Goal: Task Accomplishment & Management: Use online tool/utility

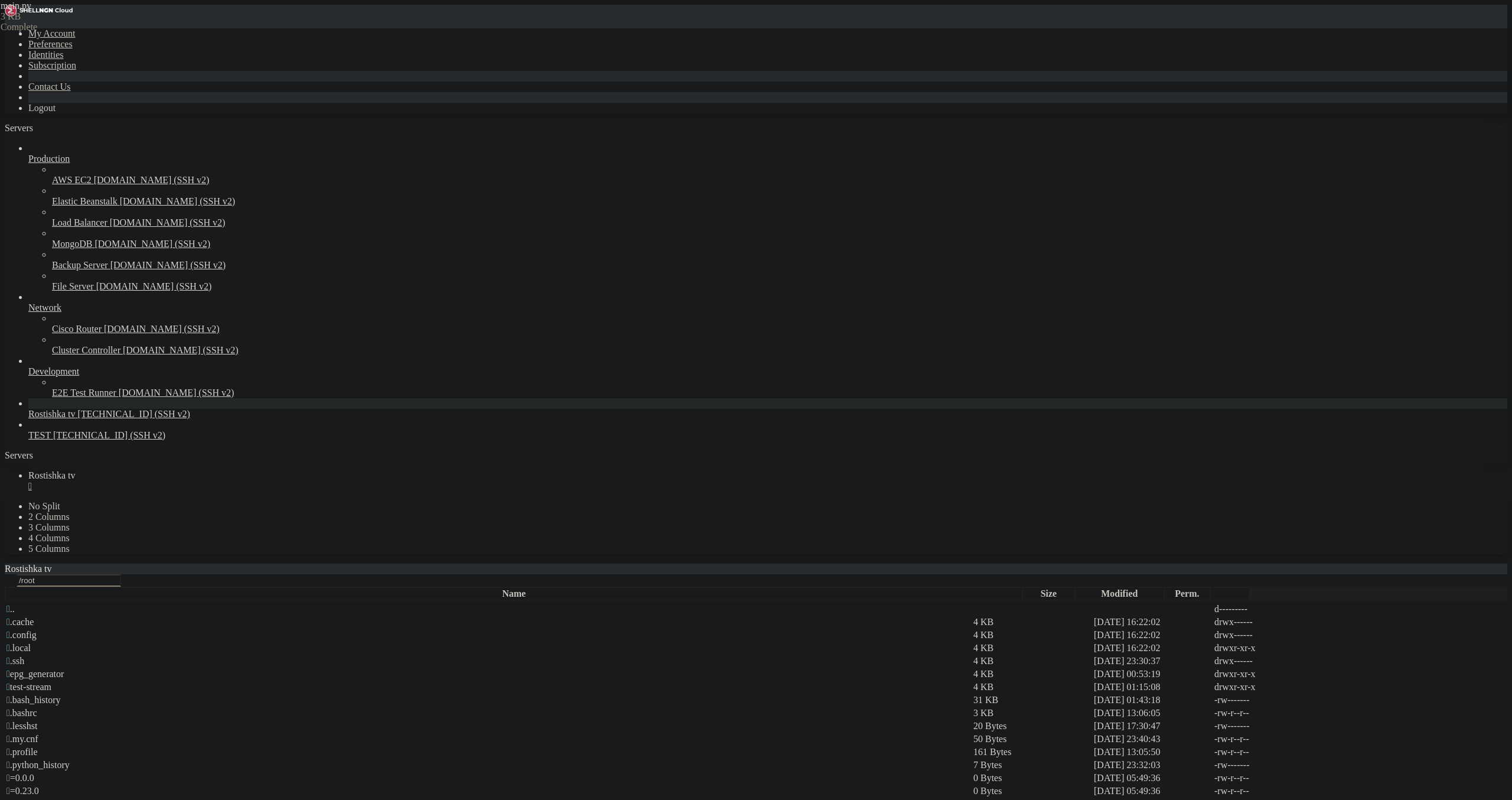
click at [224, 470] on link "Rostishka tv " at bounding box center [767, 480] width 1479 height 21
click at [225, 470] on link "Rostishka tv " at bounding box center [767, 480] width 1479 height 21
click at [224, 481] on div "" at bounding box center [767, 486] width 1479 height 11
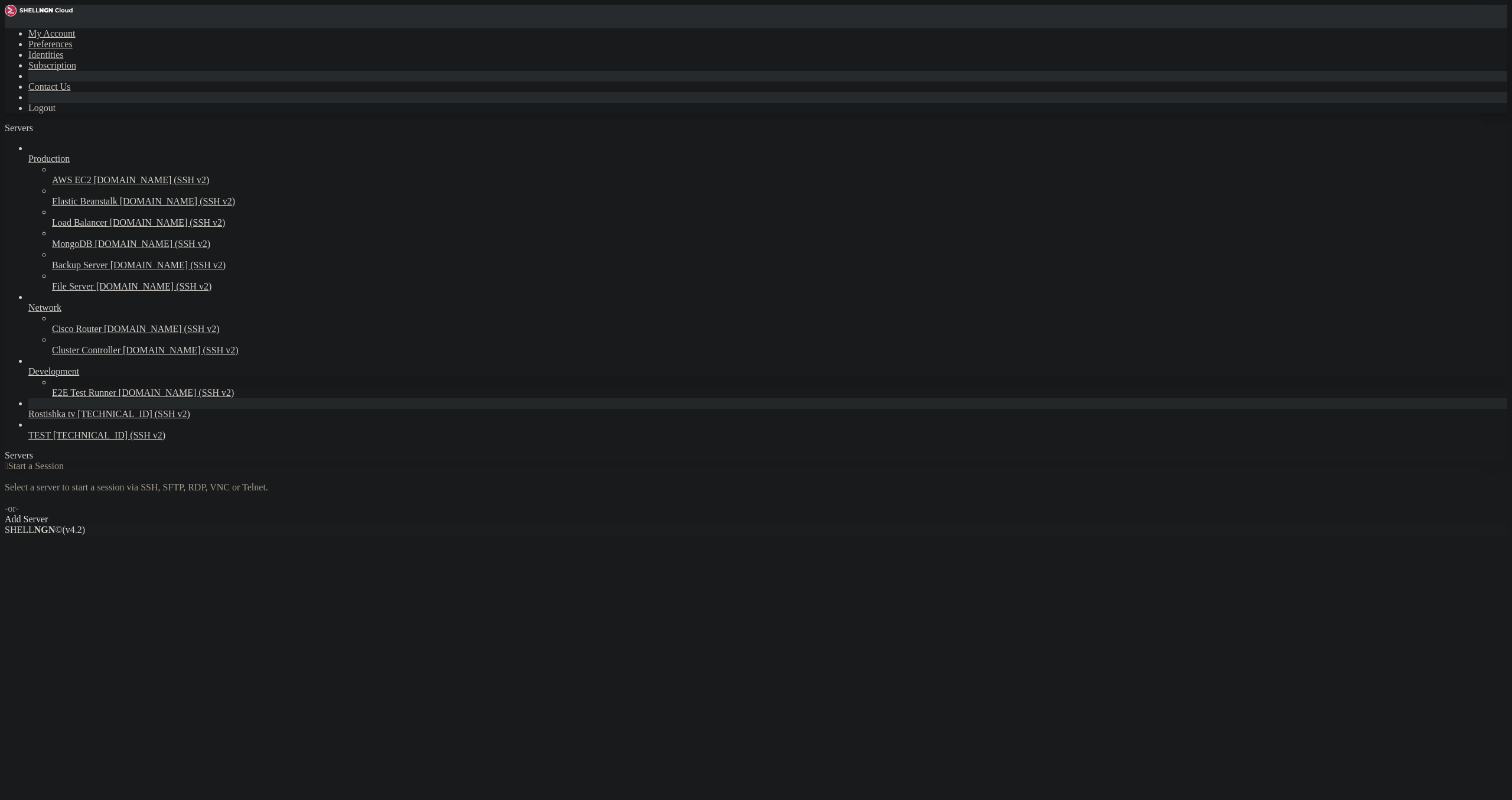
click at [75, 419] on span "Rostishka tv" at bounding box center [52, 414] width 47 height 10
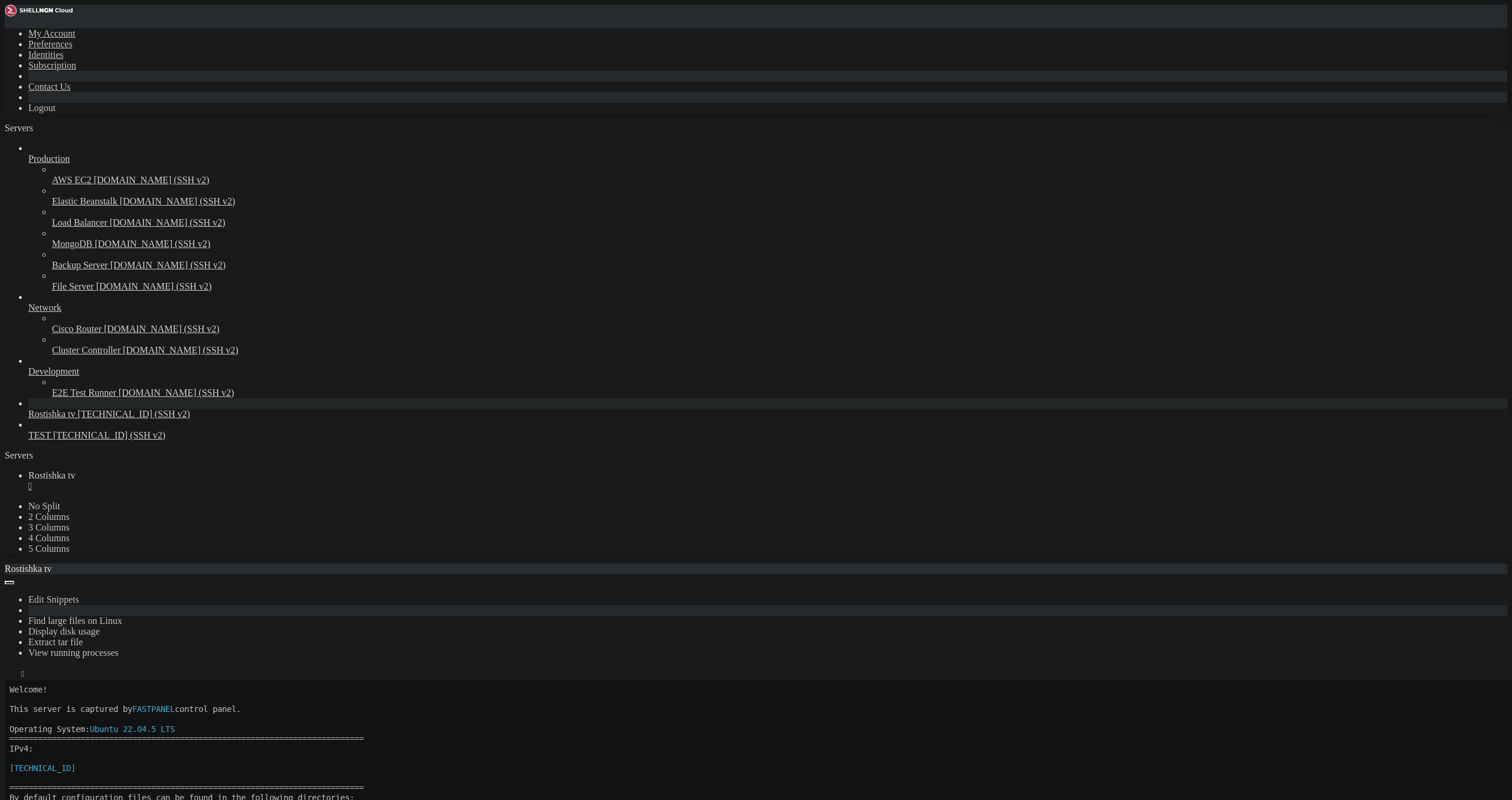
scroll to position [107, 0]
drag, startPoint x: 119, startPoint y: 950, endPoint x: 165, endPoint y: 948, distance: 46.0
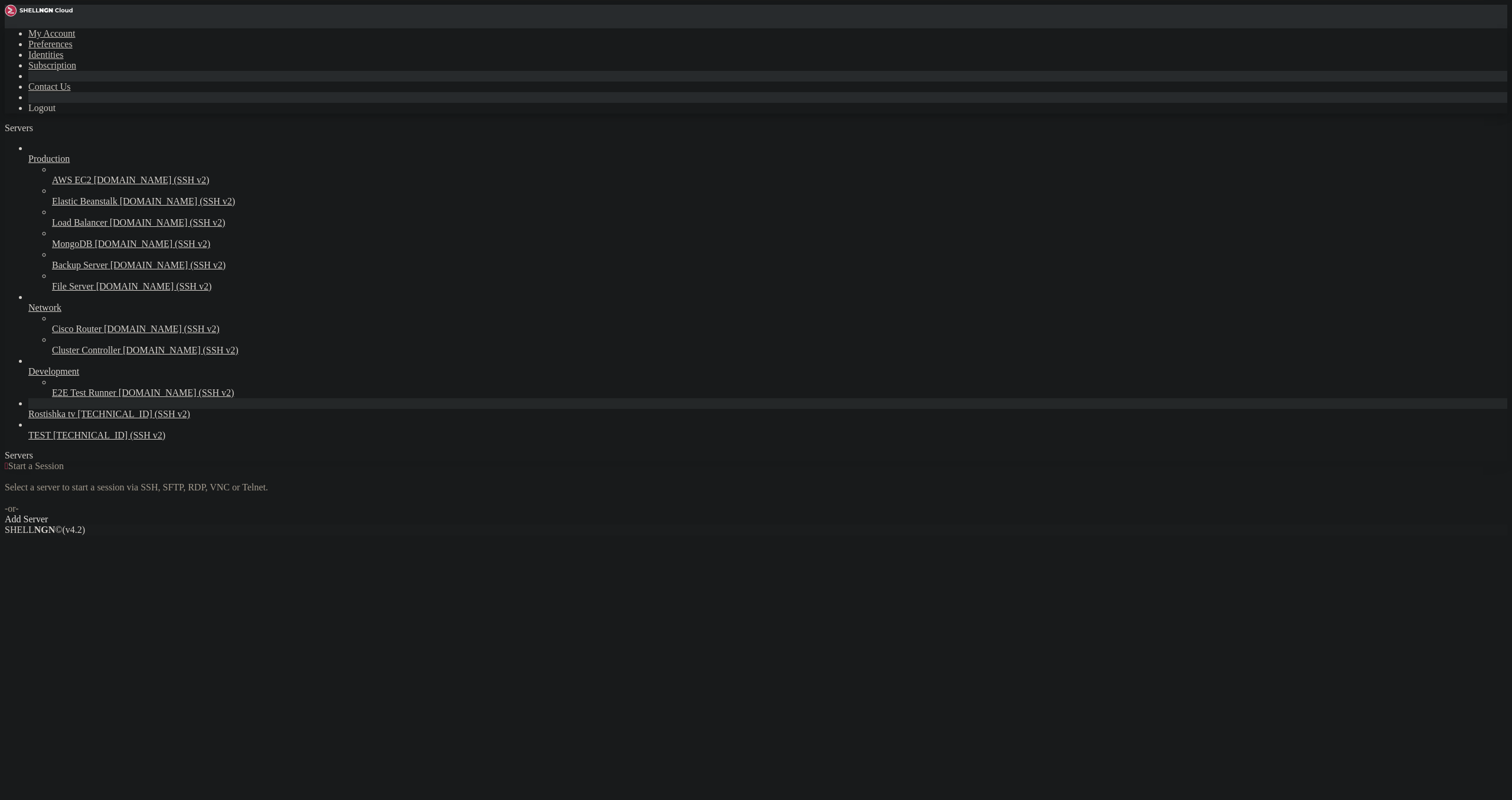
click at [37, 419] on span "Rostishka tv" at bounding box center [52, 414] width 47 height 10
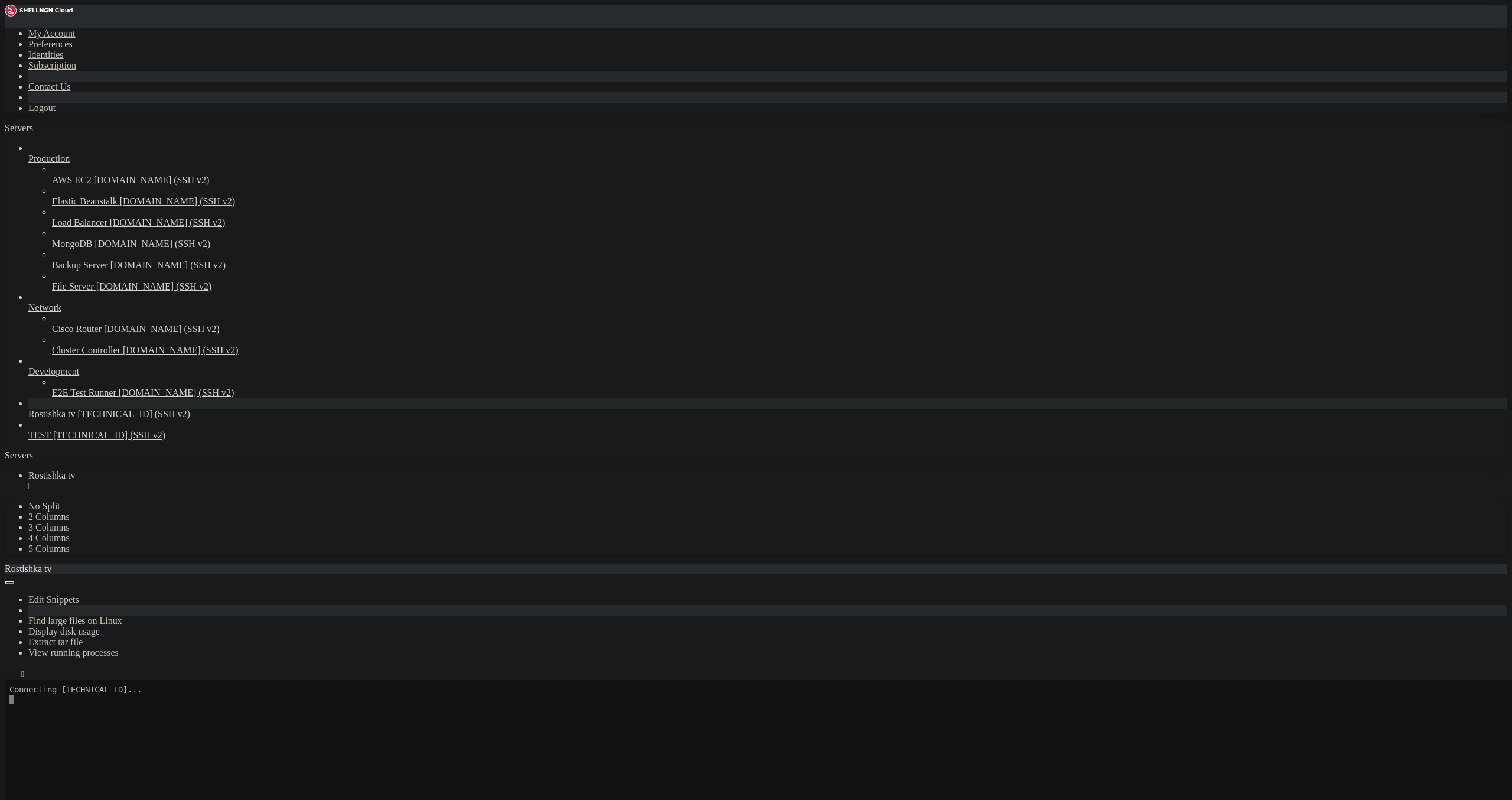
click at [9, 676] on icon "button" at bounding box center [9, 676] width 0 height 0
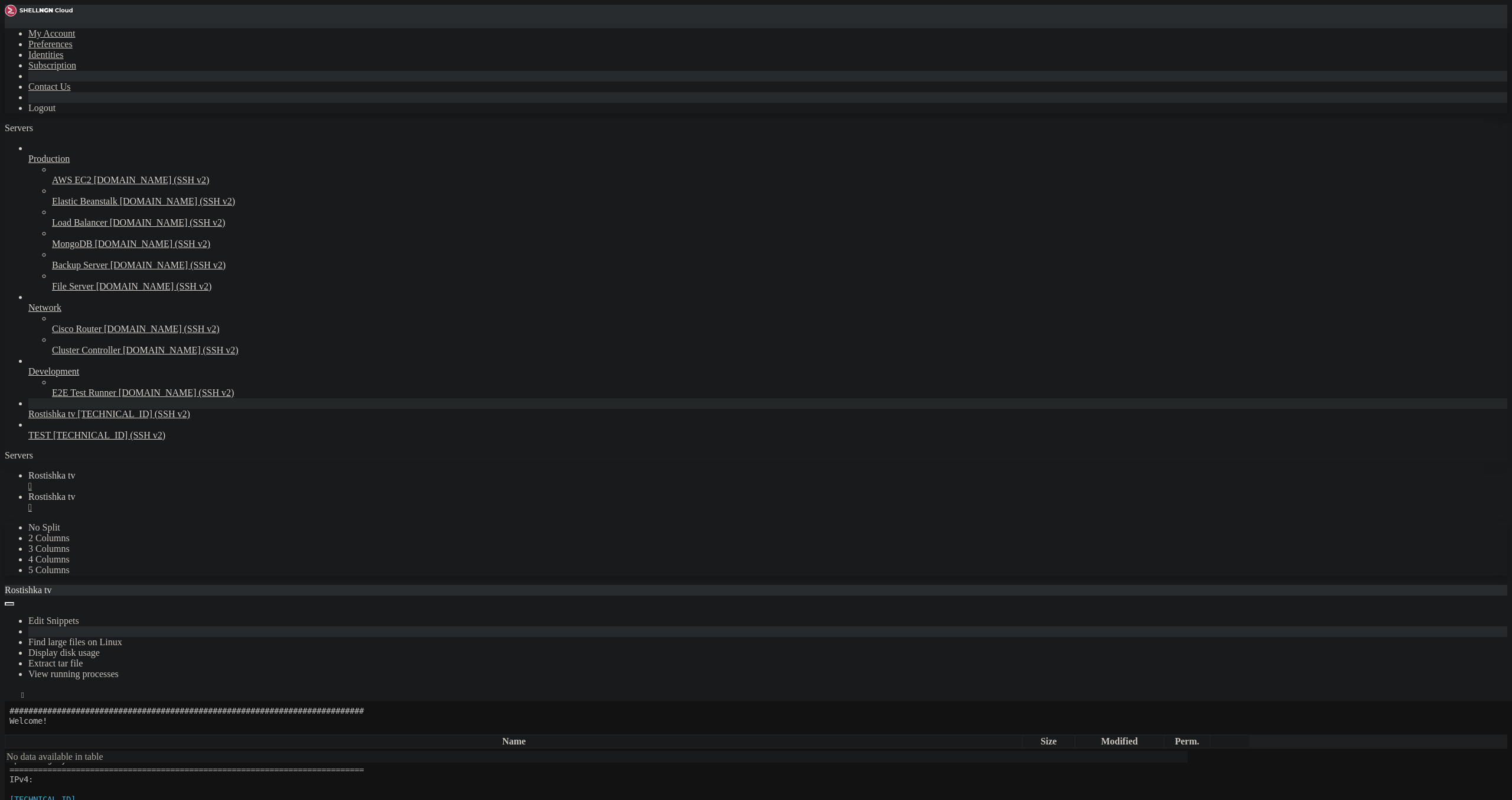
type input "/root"
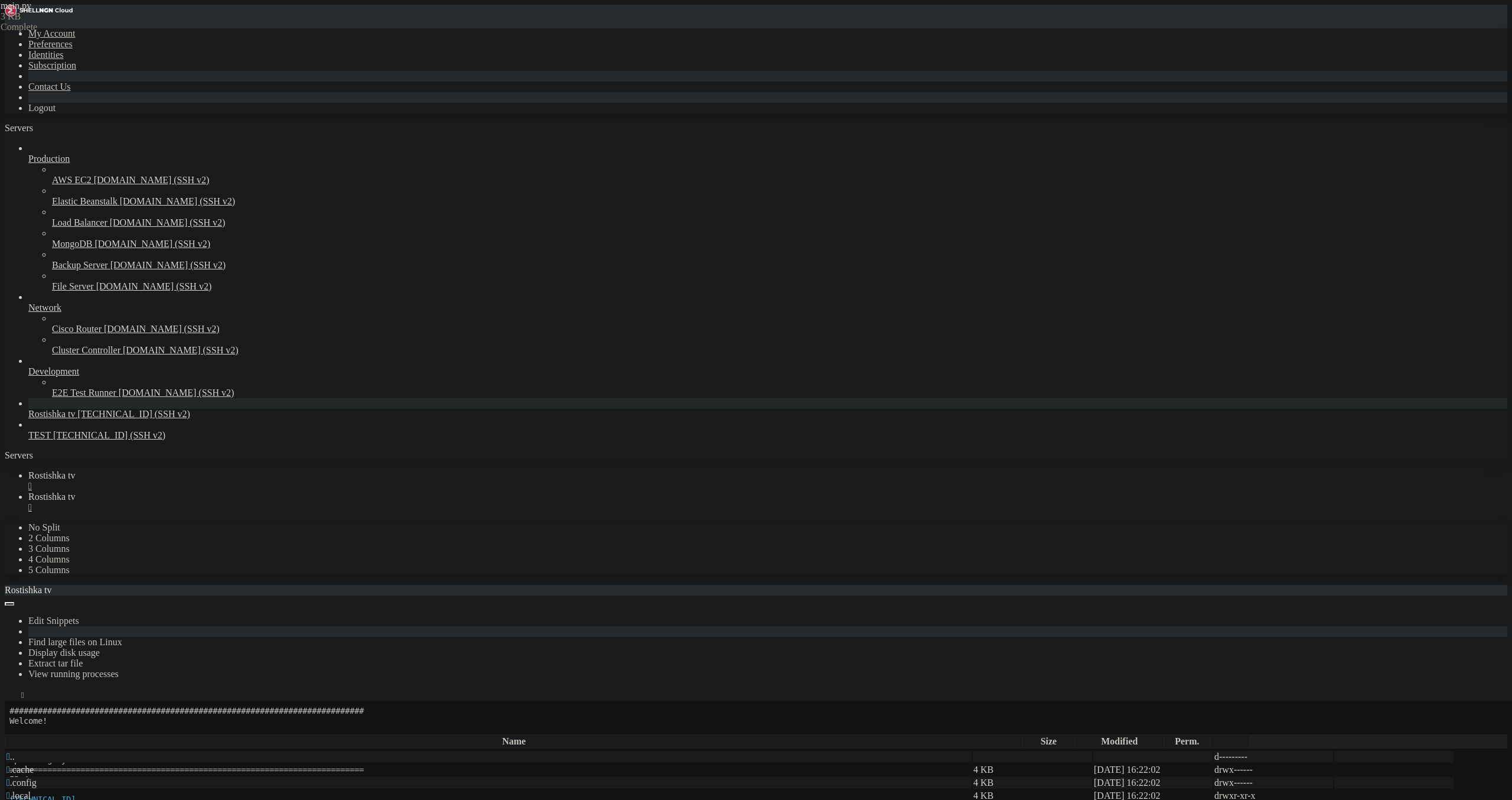
type textarea "await message.reply("Привет! Я бот сервиса 'Rostishka TV'. Нажмите снизу кнопку…"
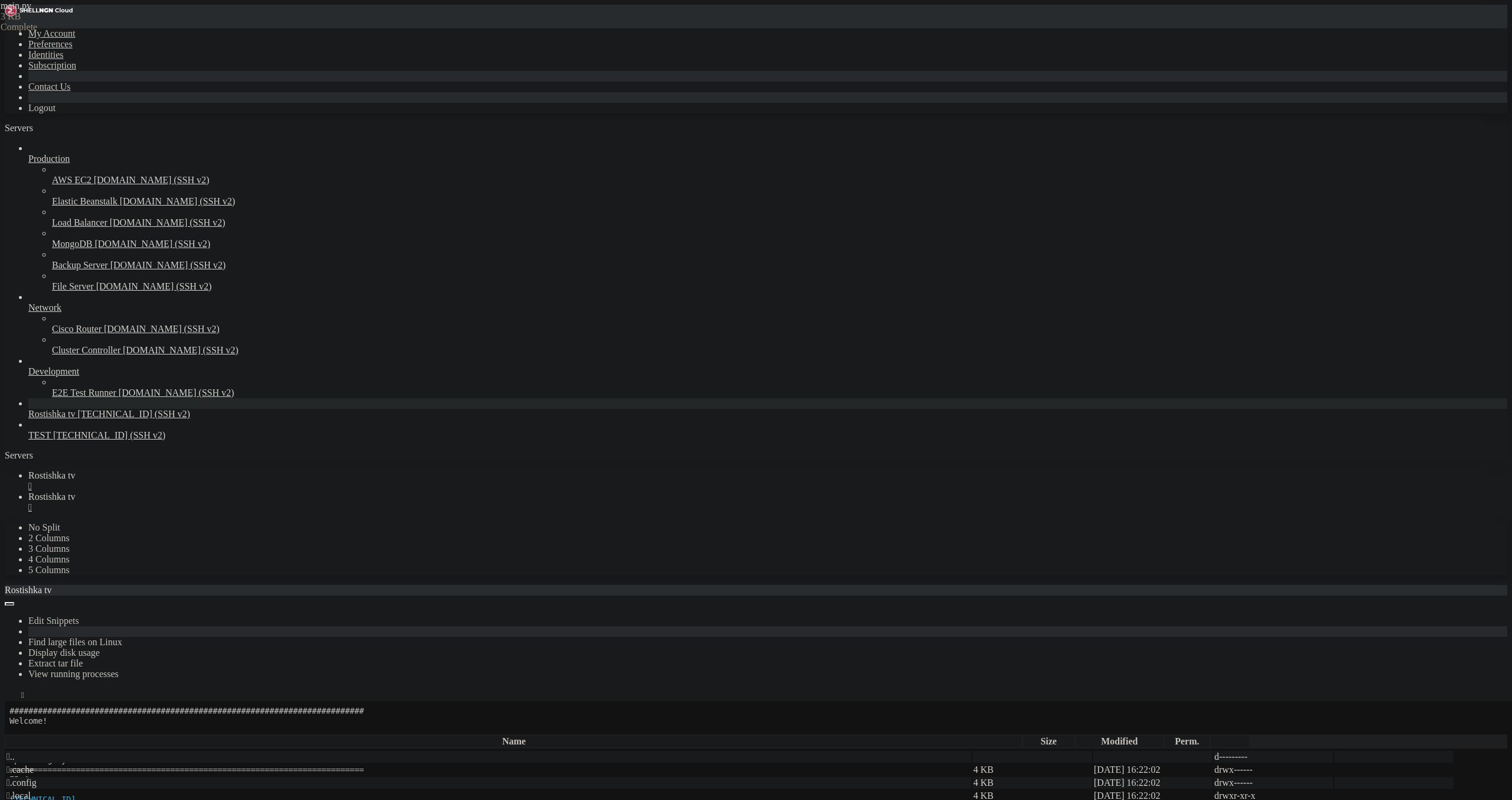
scroll to position [0, 28]
type textarea "await call.message.answer("Для подверждения аккаунта вам нужно перейти по ссылк…"
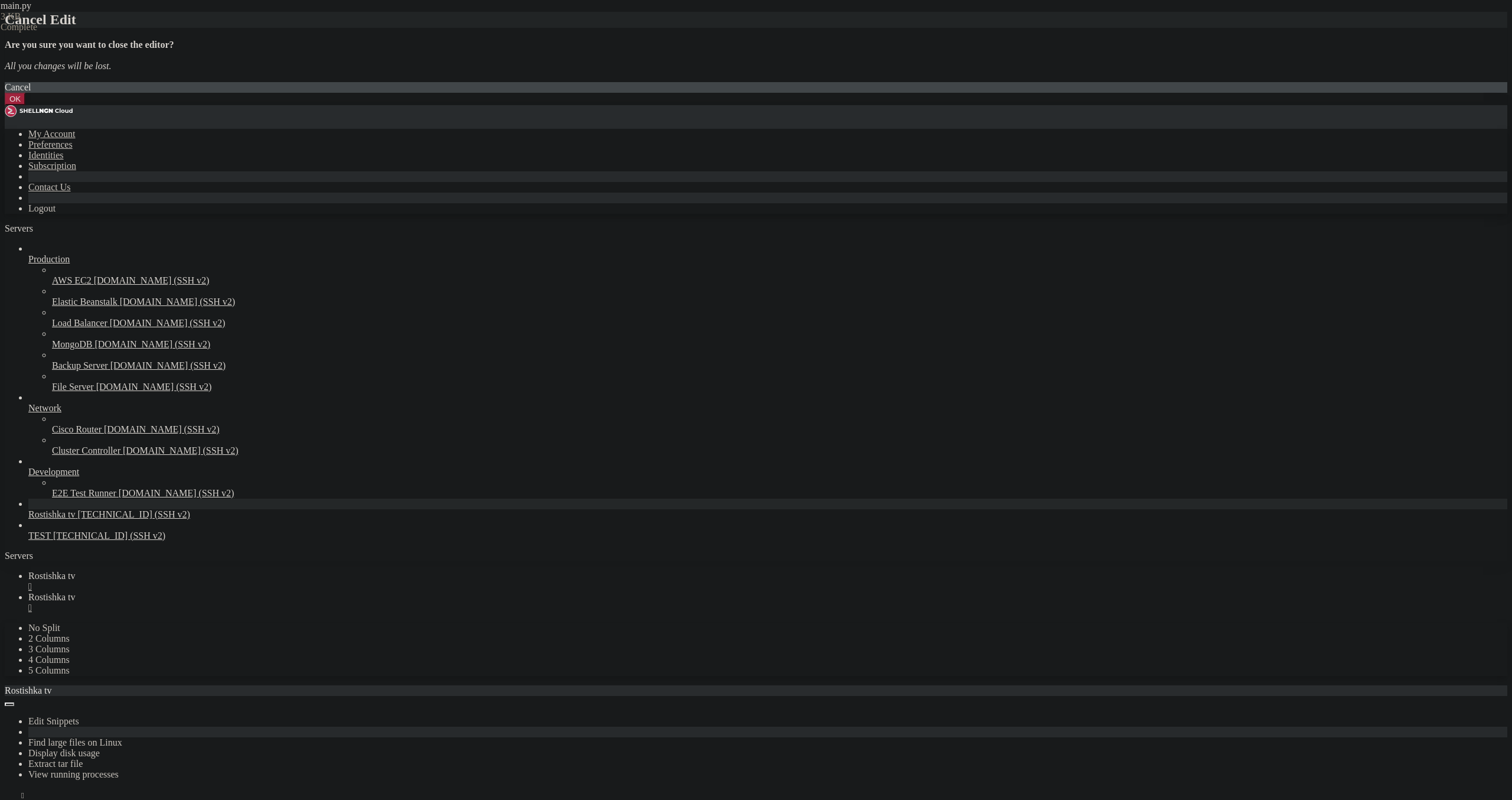
click at [25, 105] on button "OK" at bounding box center [15, 99] width 21 height 13
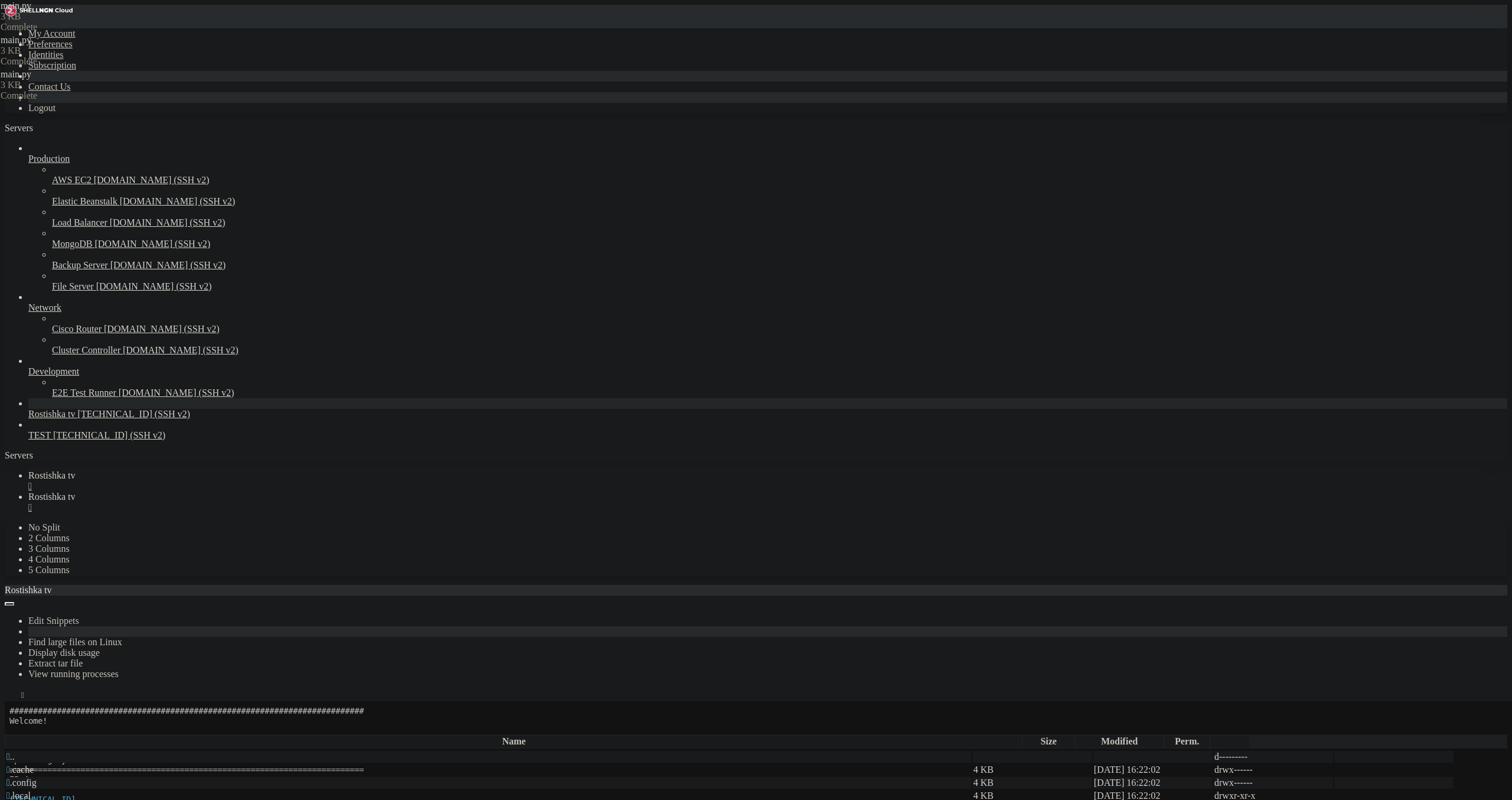
drag, startPoint x: 516, startPoint y: 765, endPoint x: 439, endPoint y: 757, distance: 77.4
drag, startPoint x: 406, startPoint y: 651, endPoint x: 406, endPoint y: 657, distance: 6.0
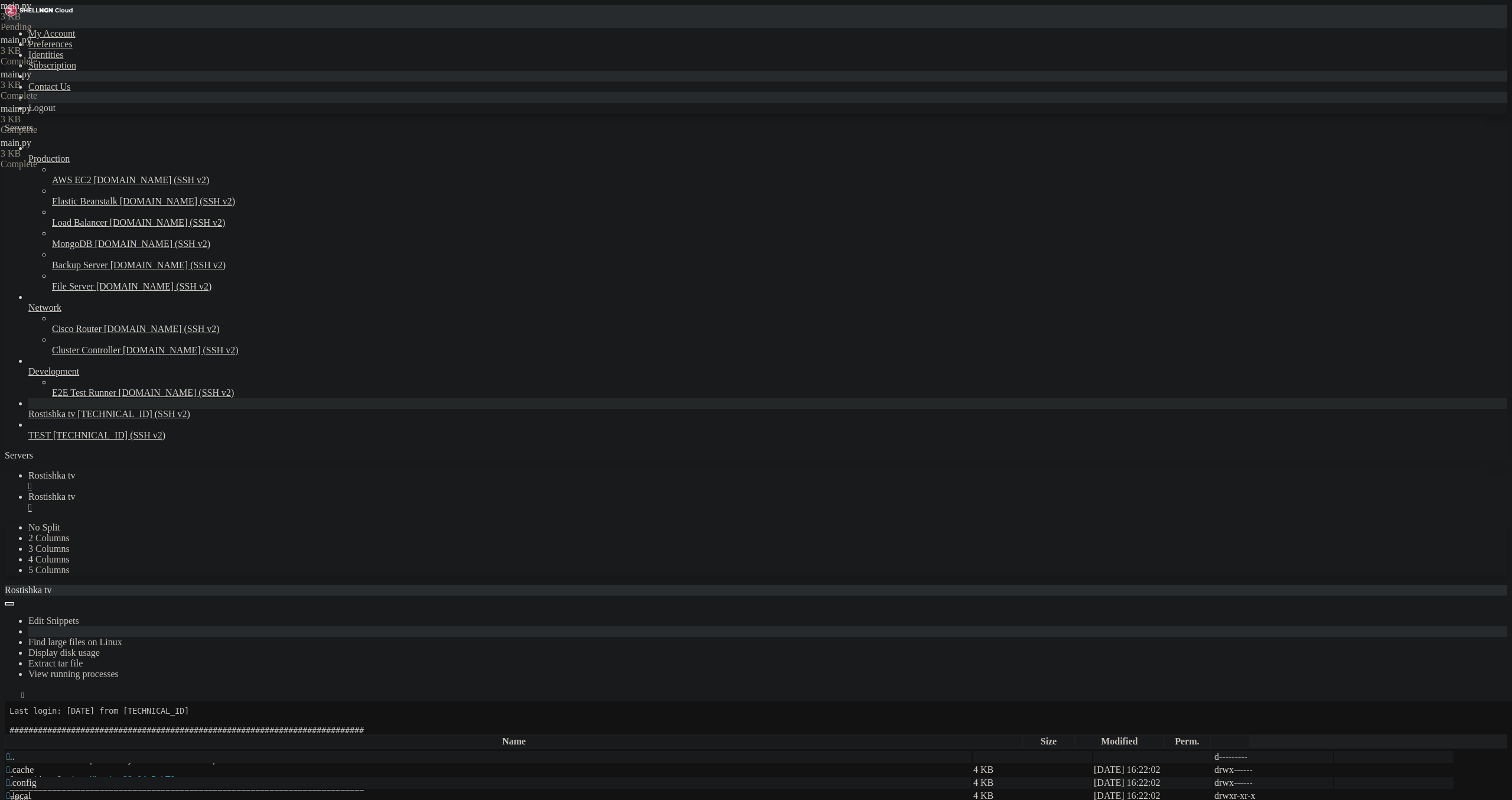
type textarea "executor.start_polling(dp)"
paste textarea
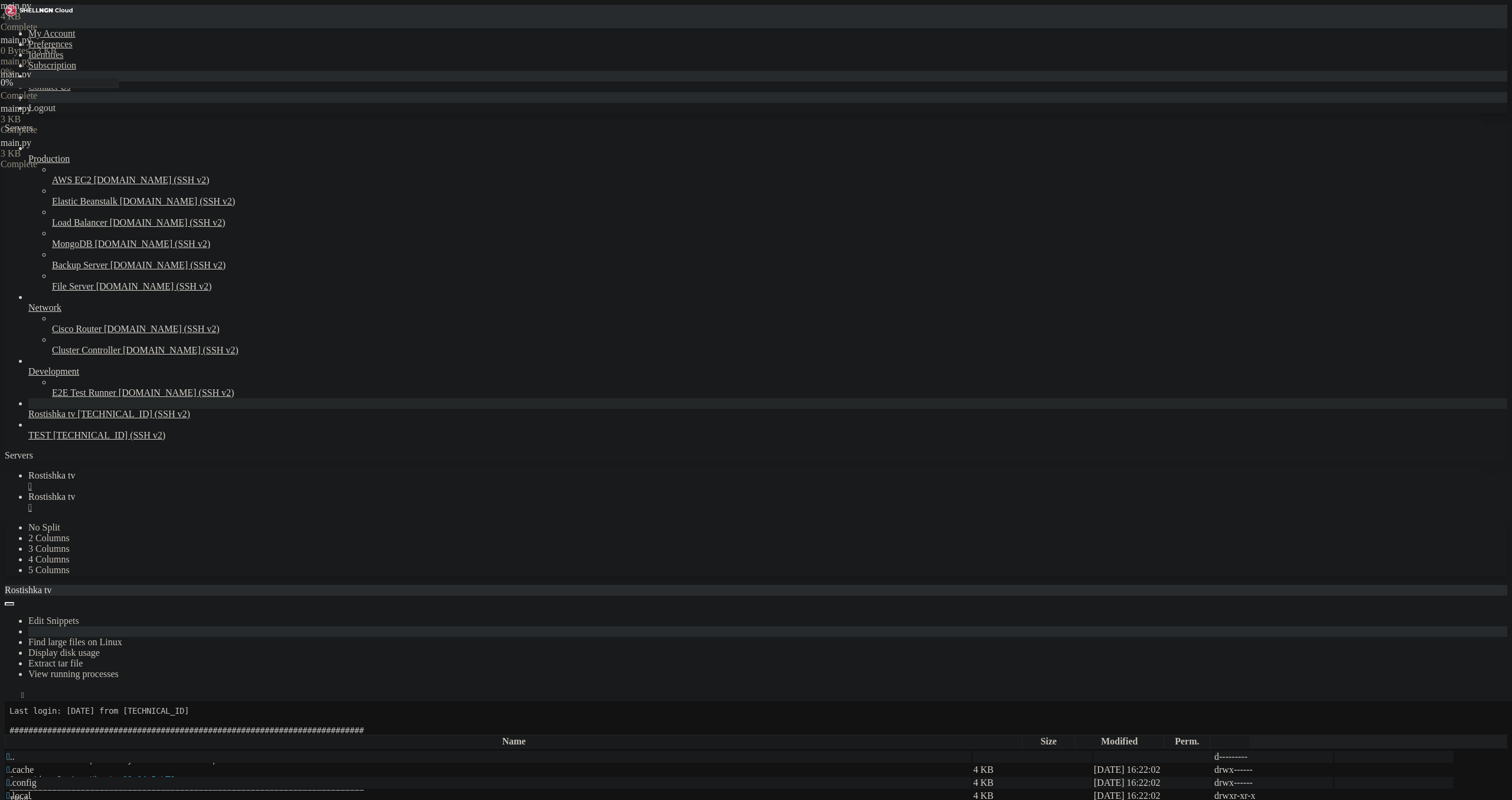
click at [185, 470] on link "Rostishka tv " at bounding box center [767, 480] width 1479 height 21
drag, startPoint x: 155, startPoint y: 1418, endPoint x: 153, endPoint y: 1412, distance: 6.3
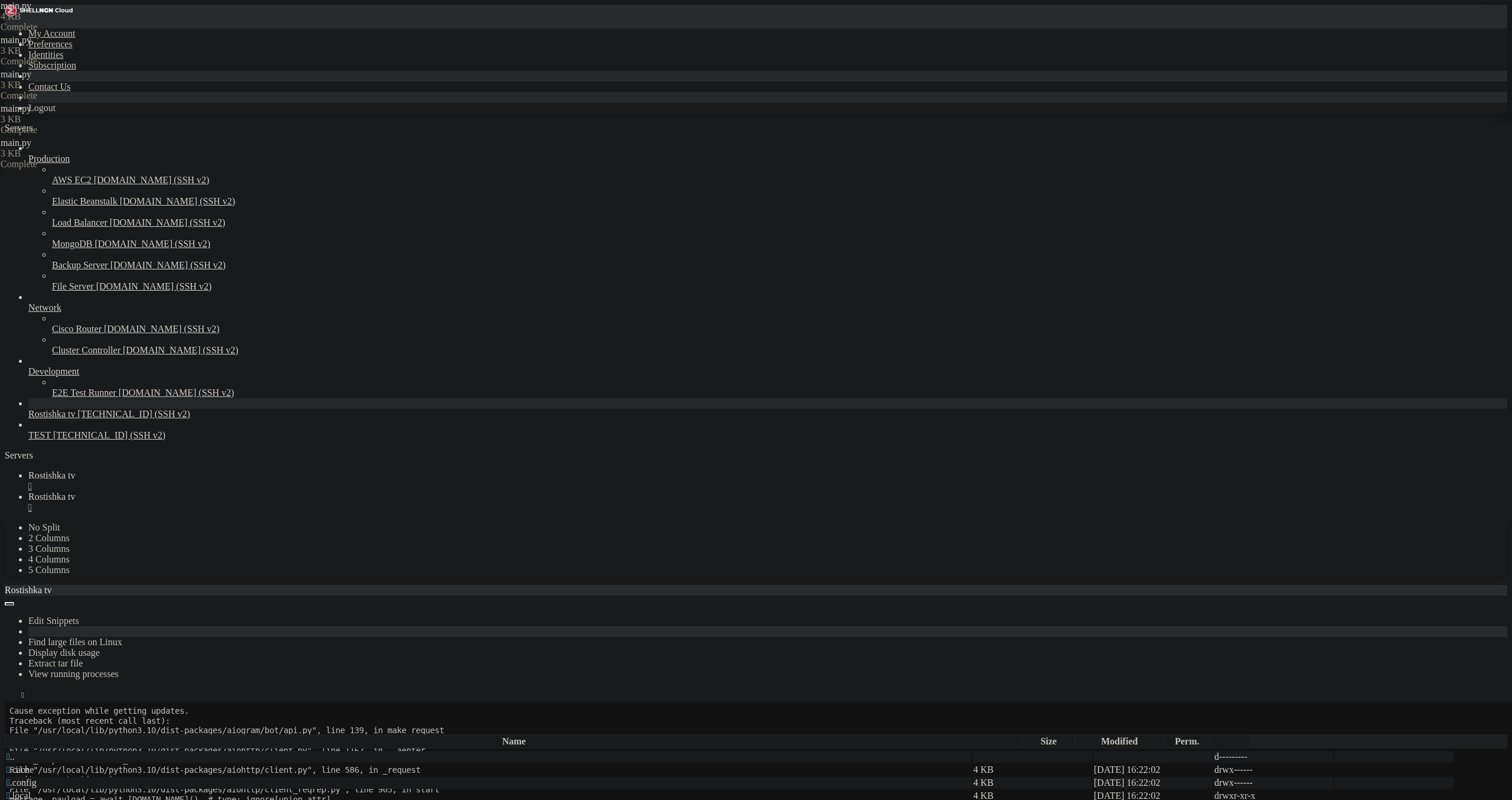
click at [28, 492] on icon at bounding box center [28, 496] width 0 height 10
type textarea "executor.start_polling(dp)"
paste textarea
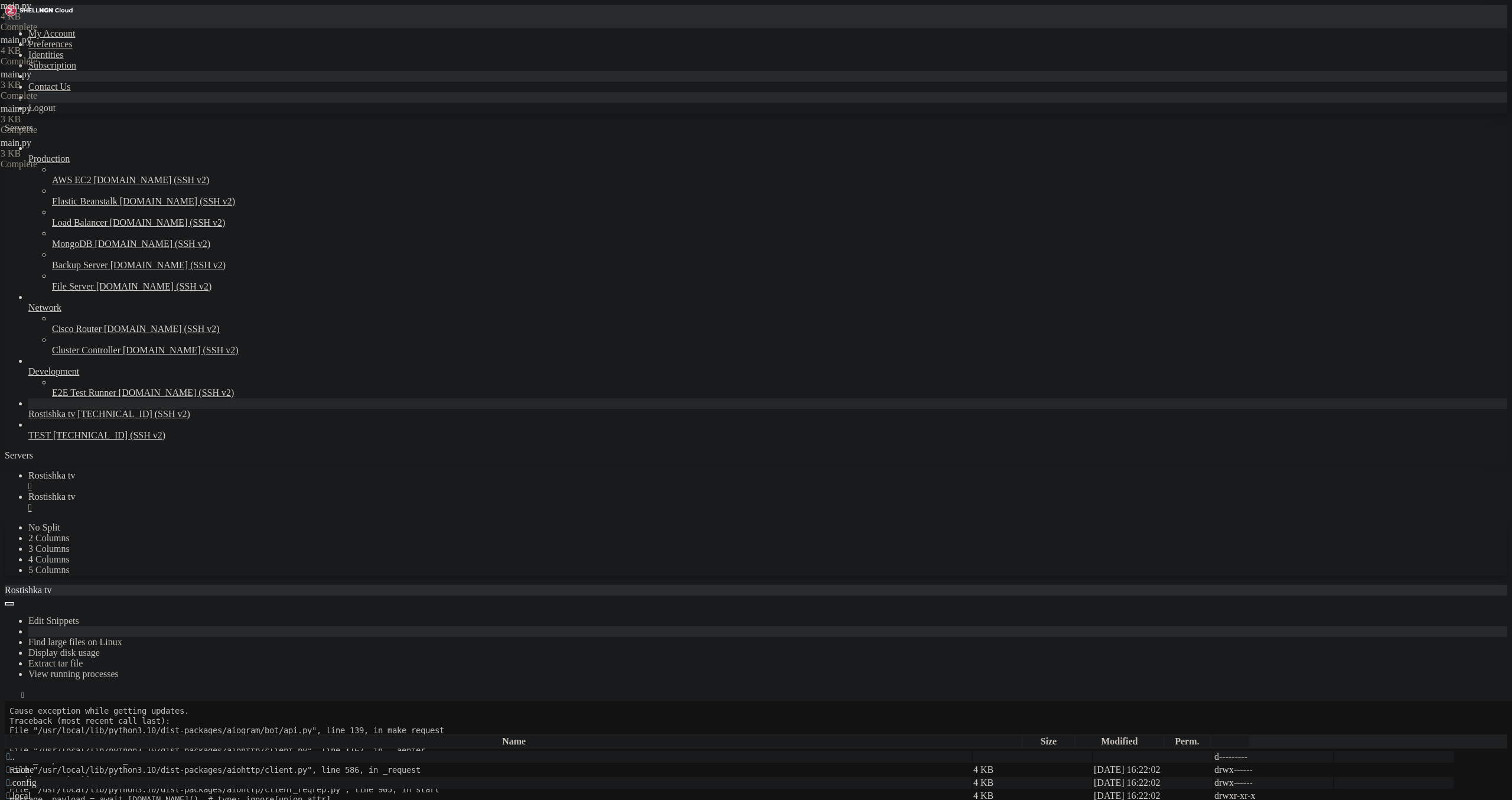
click at [75, 470] on span "Rostishka tv" at bounding box center [52, 475] width 47 height 10
click at [265, 492] on link "Rostishka tv " at bounding box center [767, 502] width 1479 height 21
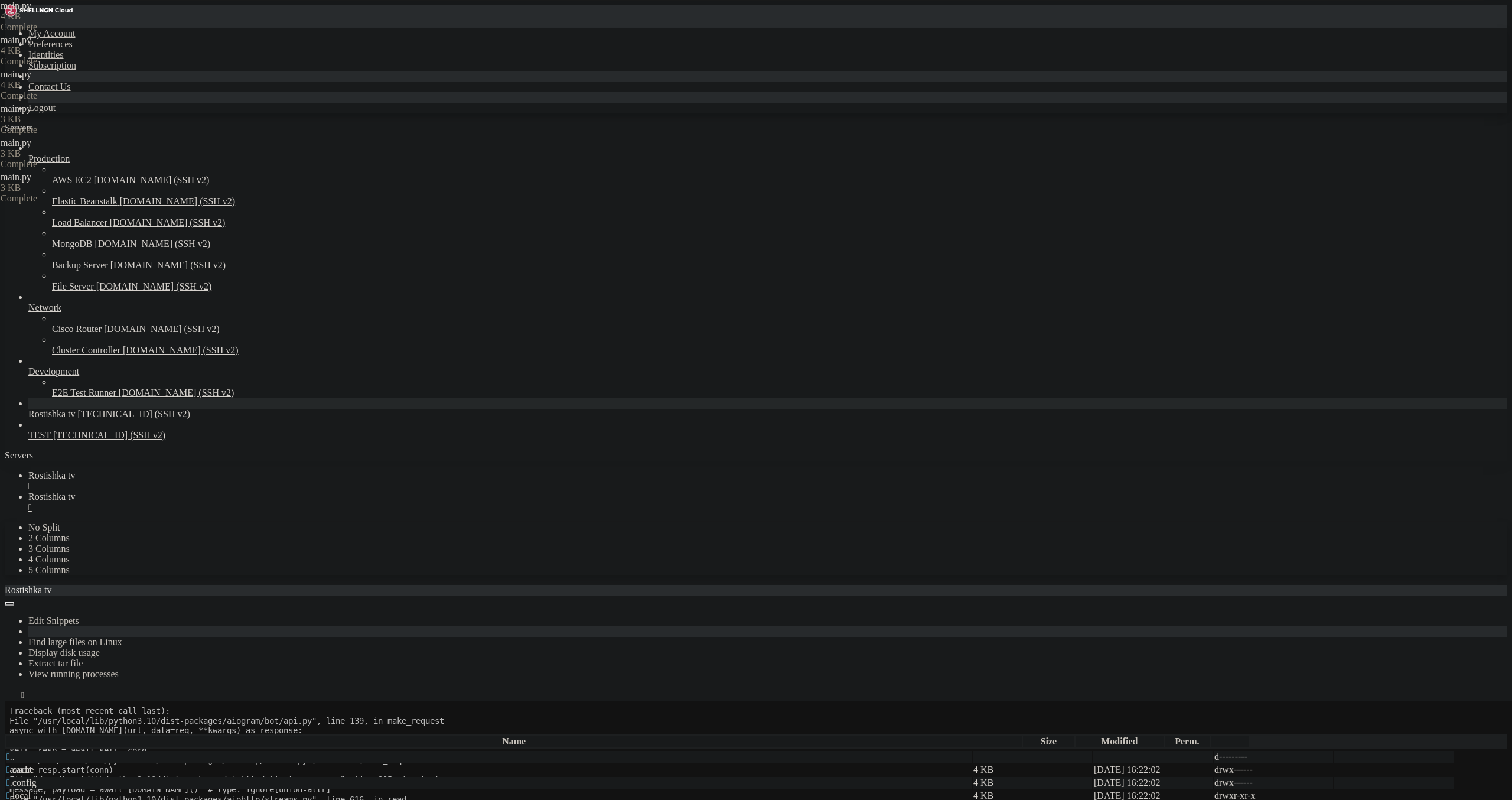
type textarea "executor.start_polling(dp)"
drag, startPoint x: 159, startPoint y: 15, endPoint x: 178, endPoint y: 28, distance: 23.0
click at [28, 470] on icon at bounding box center [28, 475] width 0 height 10
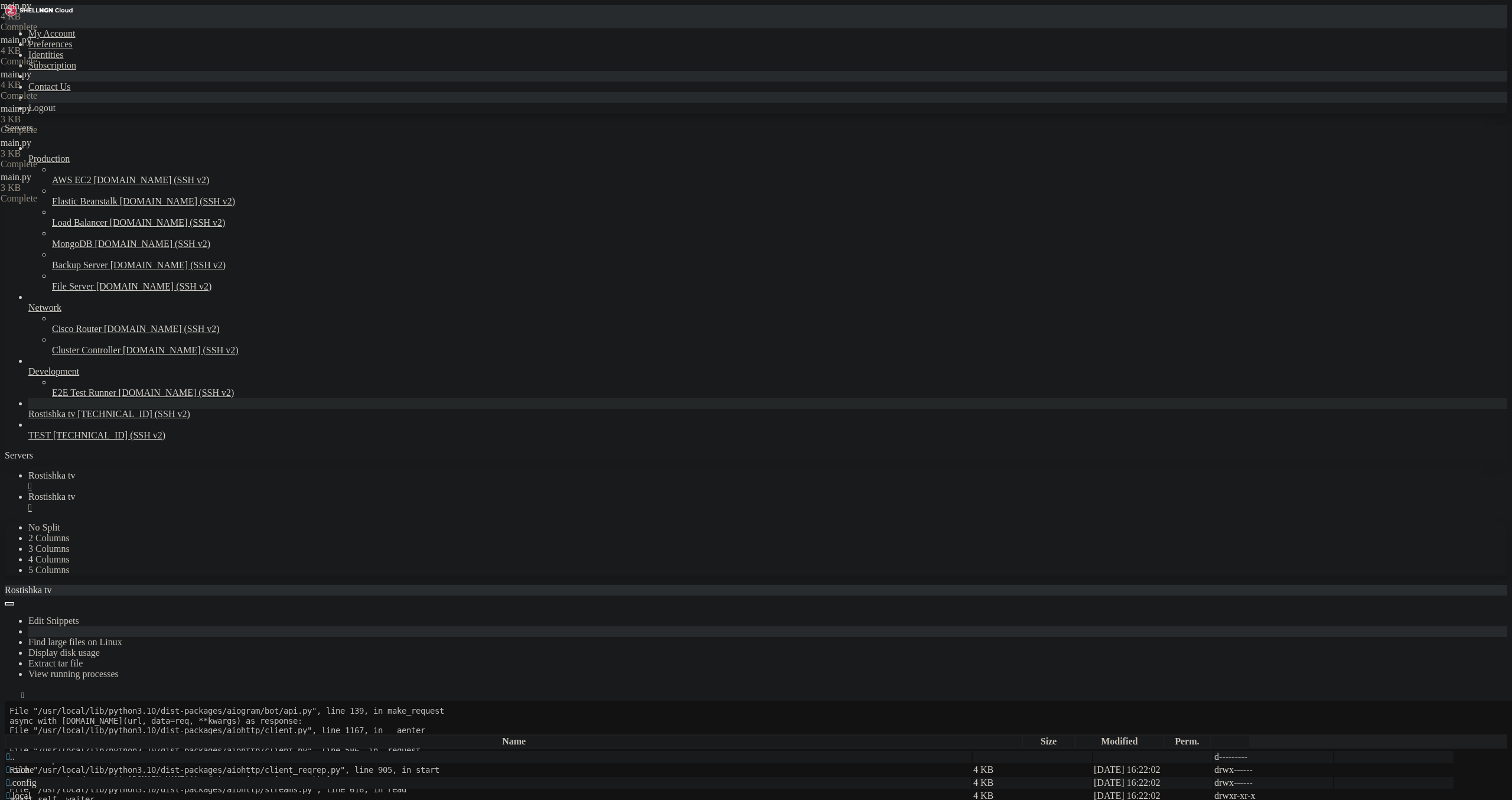
drag, startPoint x: 109, startPoint y: 1398, endPoint x: 190, endPoint y: 1401, distance: 81.1
drag, startPoint x: 149, startPoint y: 1415, endPoint x: 125, endPoint y: 1421, distance: 24.7
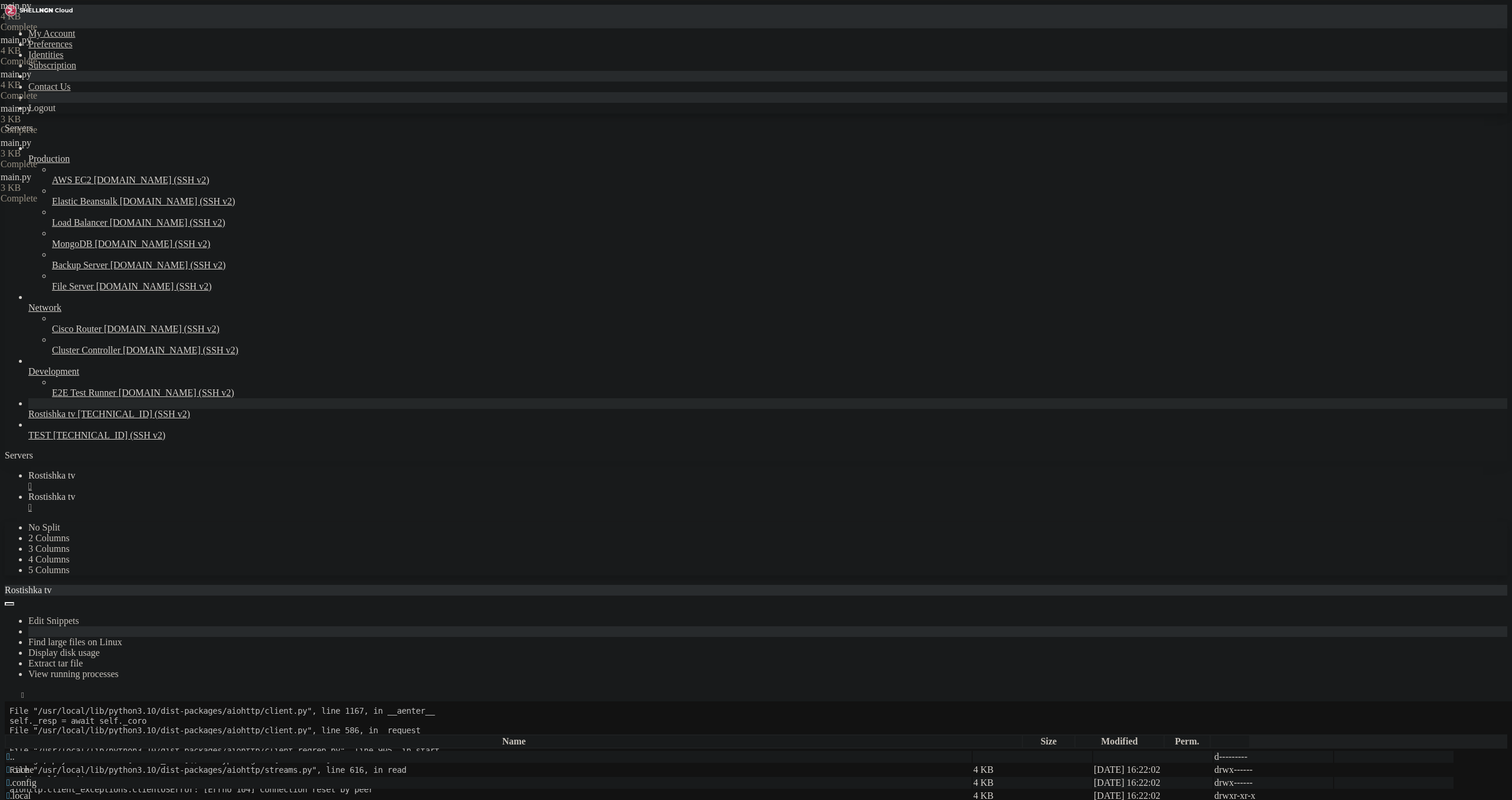
scroll to position [157, 0]
drag, startPoint x: 265, startPoint y: 10, endPoint x: 272, endPoint y: 28, distance: 19.3
click at [75, 492] on span "Rostishka tv" at bounding box center [52, 496] width 47 height 10
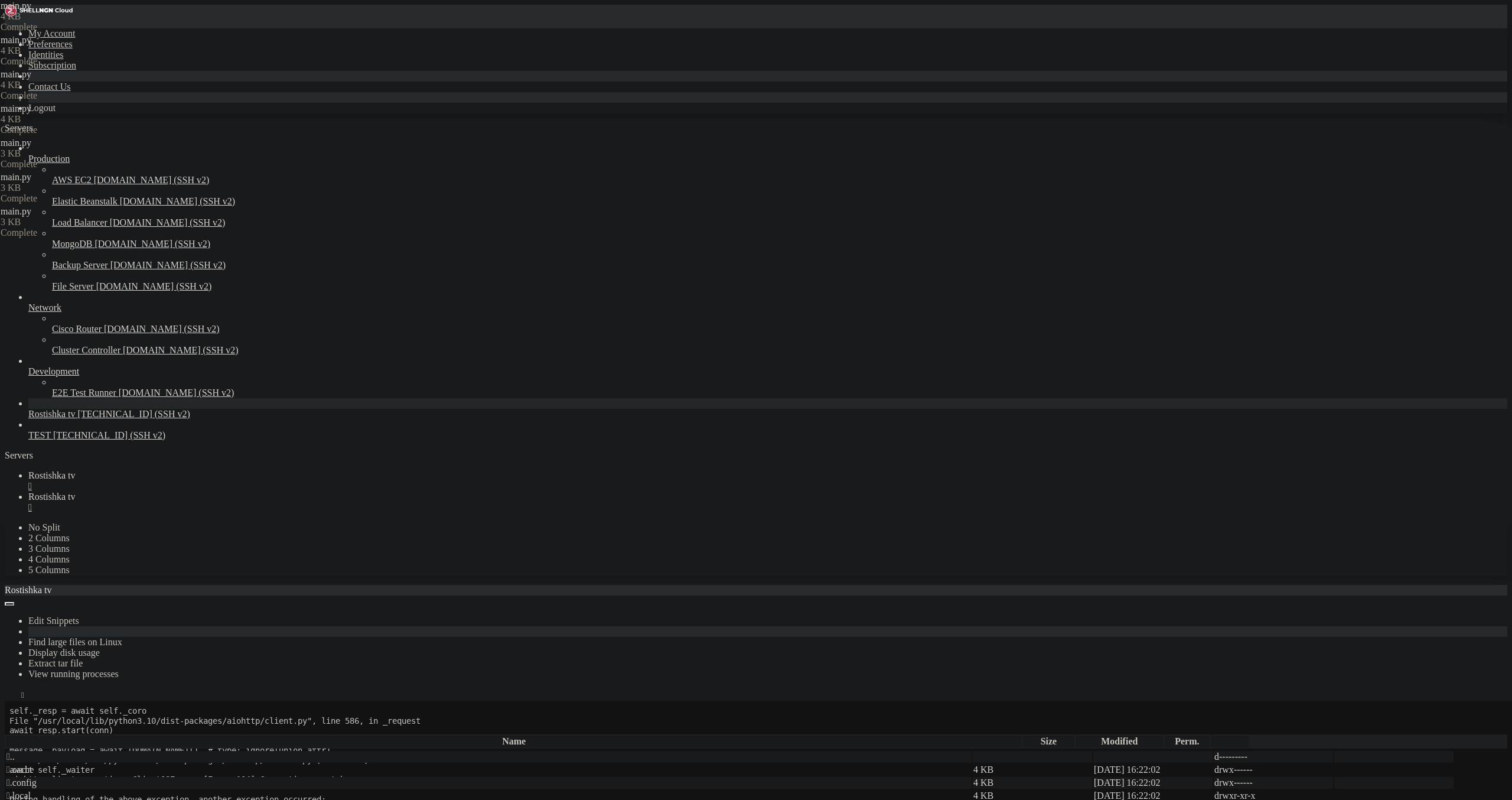
type textarea "executor.start_polling(dp)"
drag, startPoint x: 185, startPoint y: 17, endPoint x: 196, endPoint y: 50, distance: 34.8
click at [75, 470] on span "Rostishka tv" at bounding box center [52, 475] width 47 height 10
drag, startPoint x: 111, startPoint y: 1403, endPoint x: 206, endPoint y: 1398, distance: 95.1
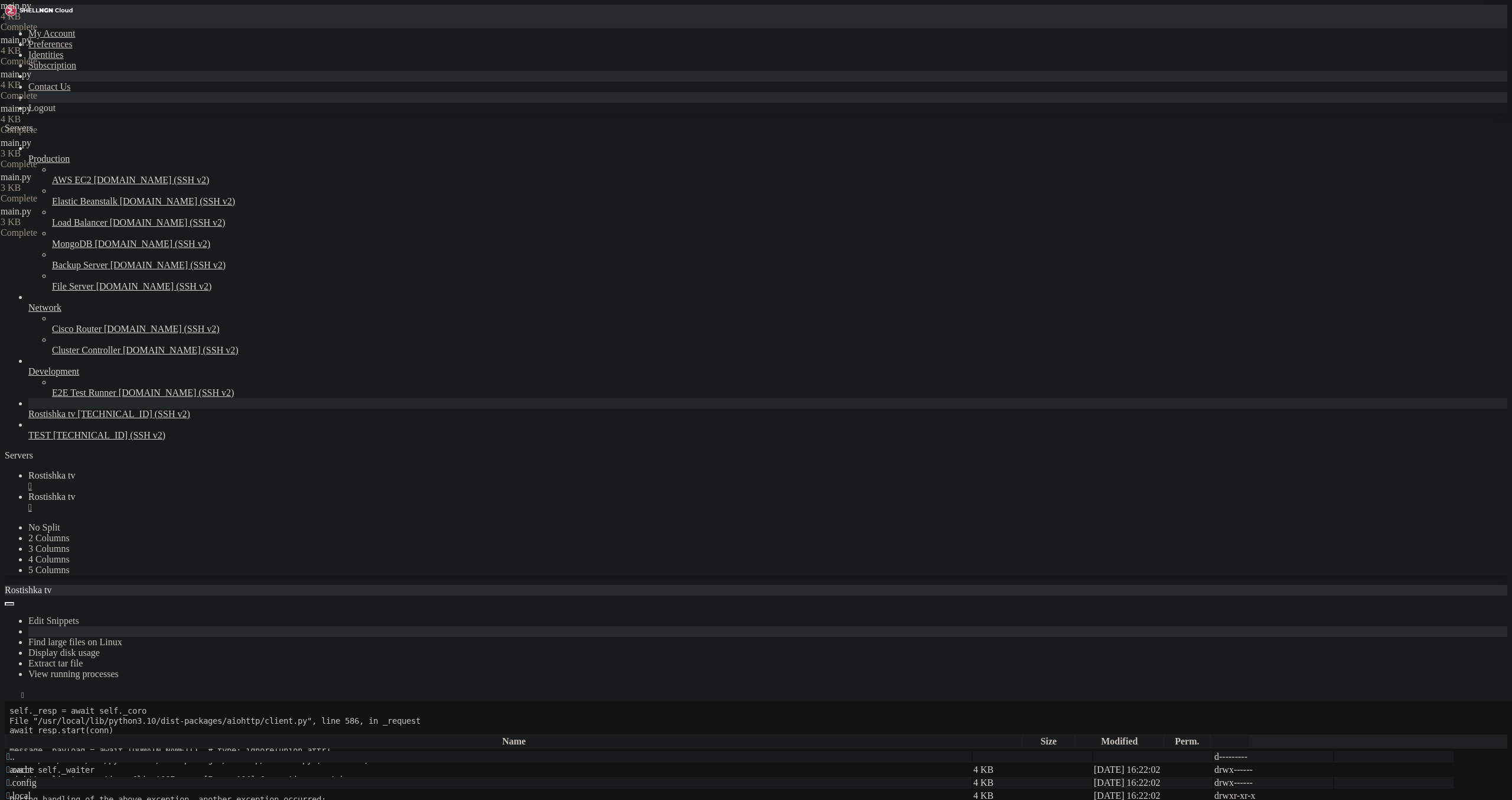
drag, startPoint x: 163, startPoint y: 1412, endPoint x: 114, endPoint y: 1415, distance: 49.1
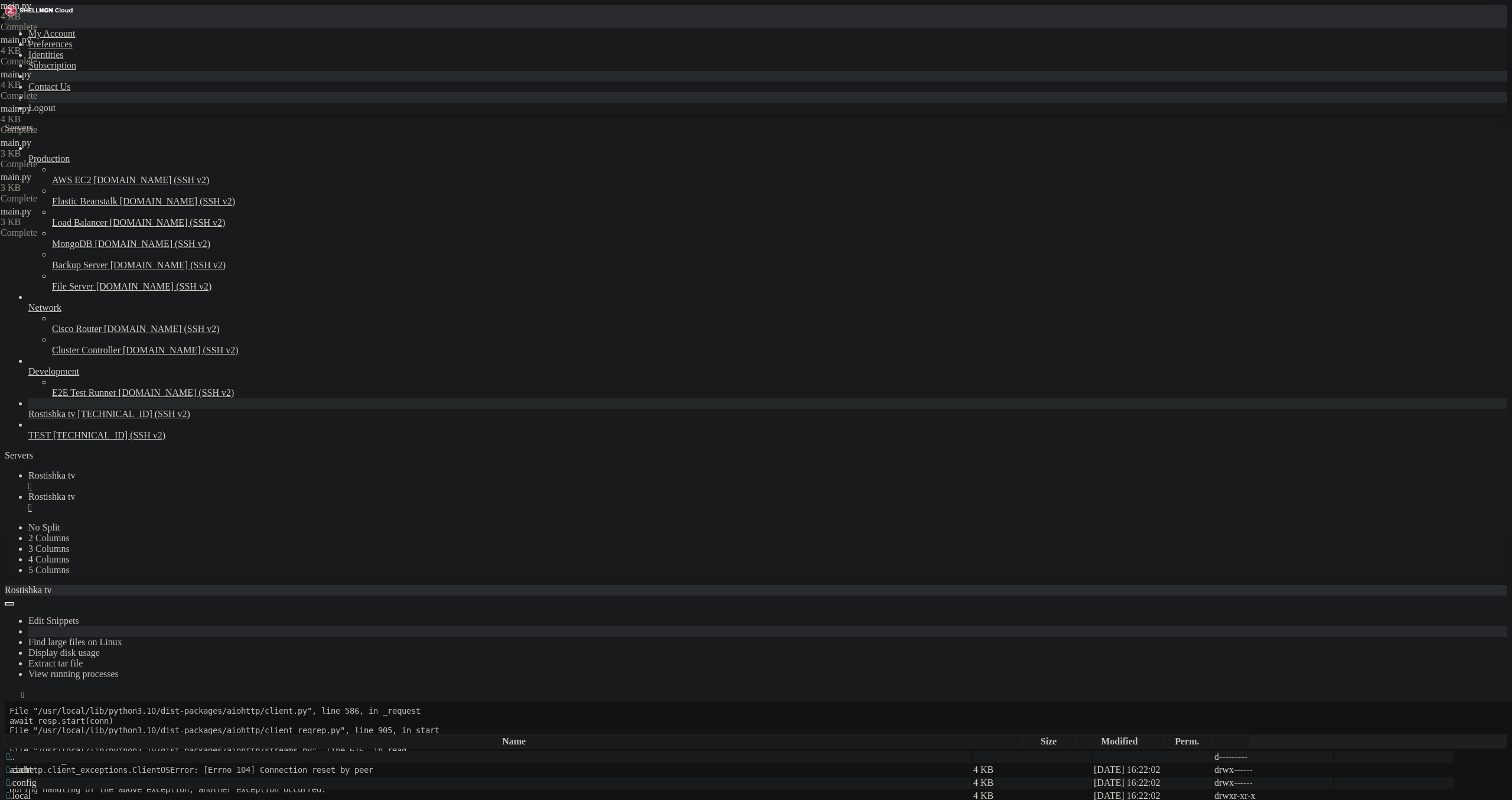
drag, startPoint x: 112, startPoint y: 1384, endPoint x: 115, endPoint y: 1389, distance: 5.8
drag, startPoint x: 110, startPoint y: 1390, endPoint x: 186, endPoint y: 1385, distance: 76.2
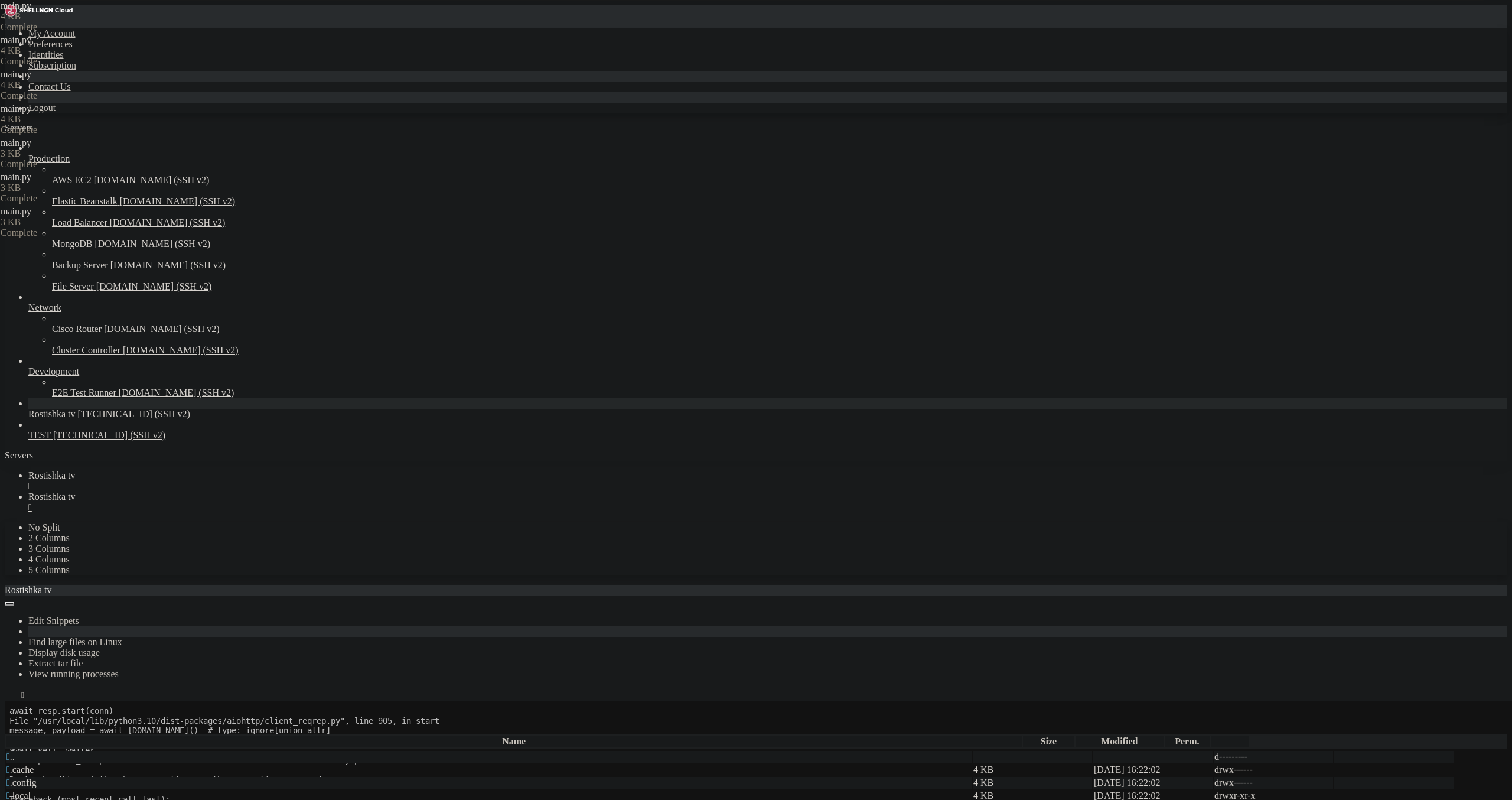
scroll to position [186, 0]
click at [226, 481] on div "" at bounding box center [767, 486] width 1479 height 11
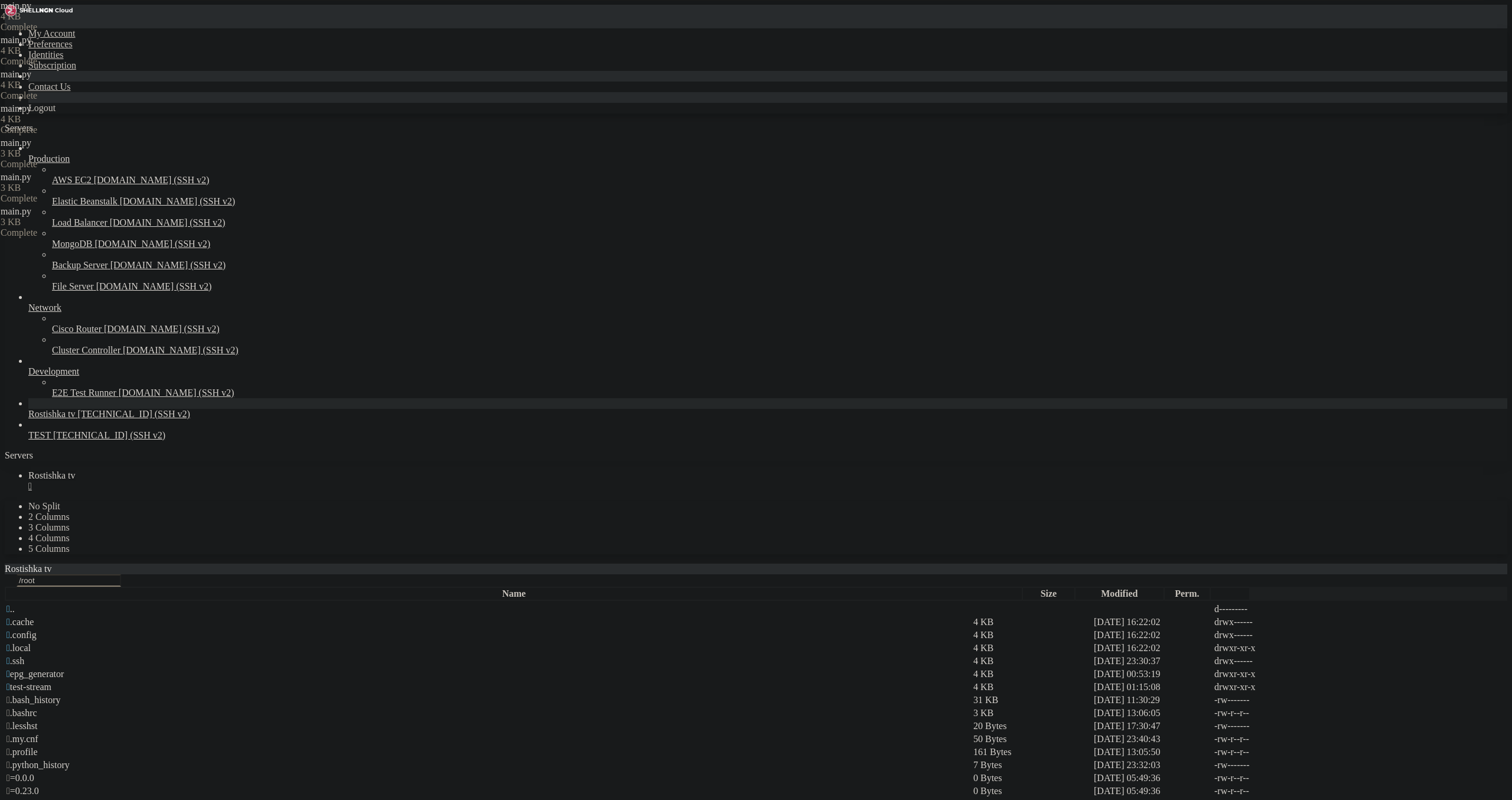
click at [226, 481] on div "" at bounding box center [767, 486] width 1479 height 11
